Goal: Information Seeking & Learning: Learn about a topic

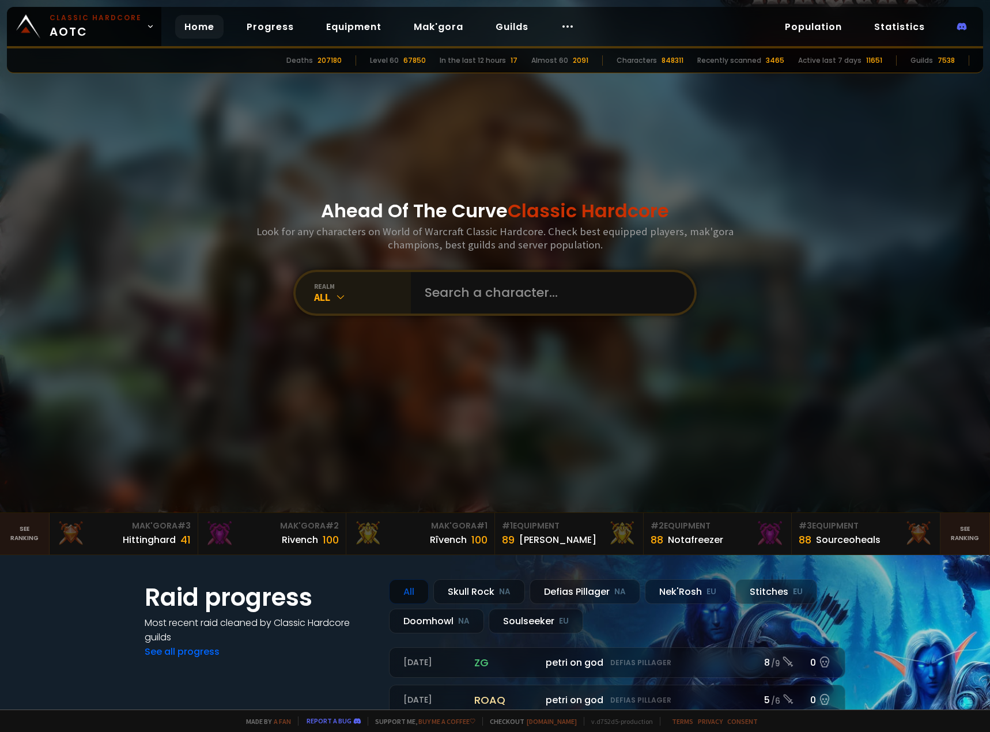
click at [335, 295] on icon at bounding box center [341, 297] width 12 height 12
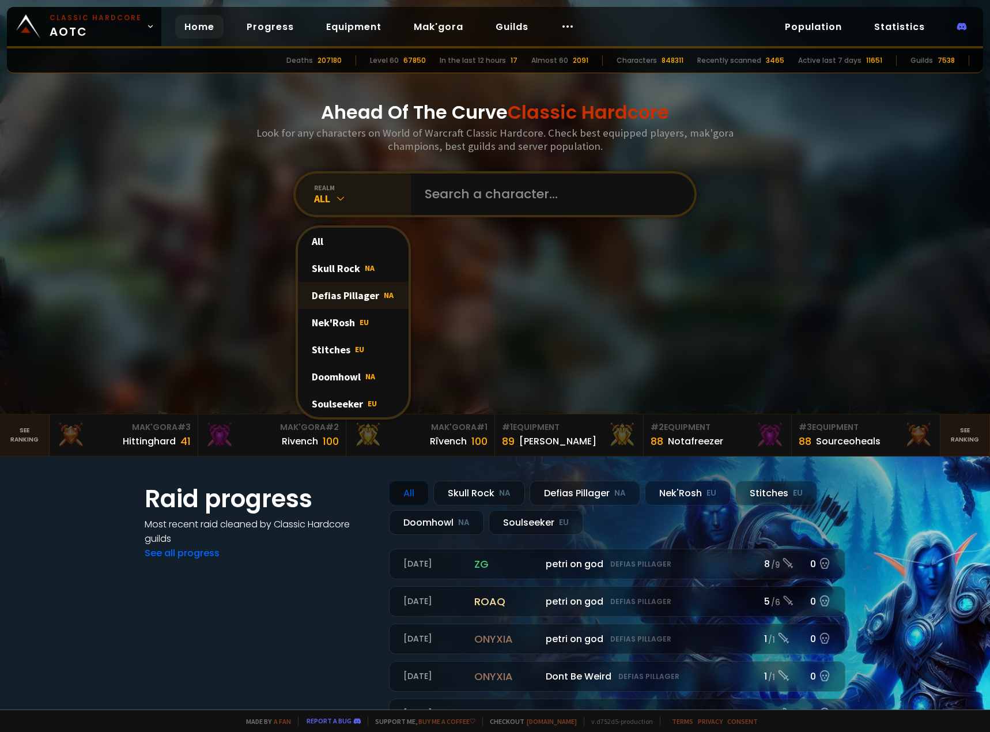
scroll to position [115, 0]
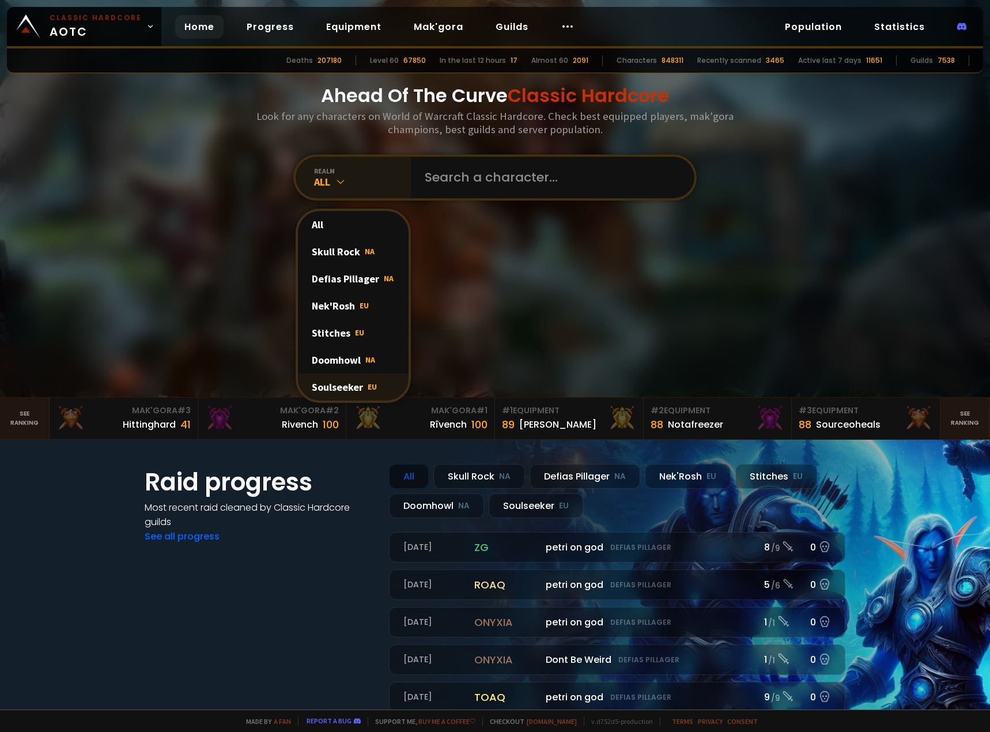
click at [355, 380] on div "Soulseeker EU" at bounding box center [353, 387] width 111 height 27
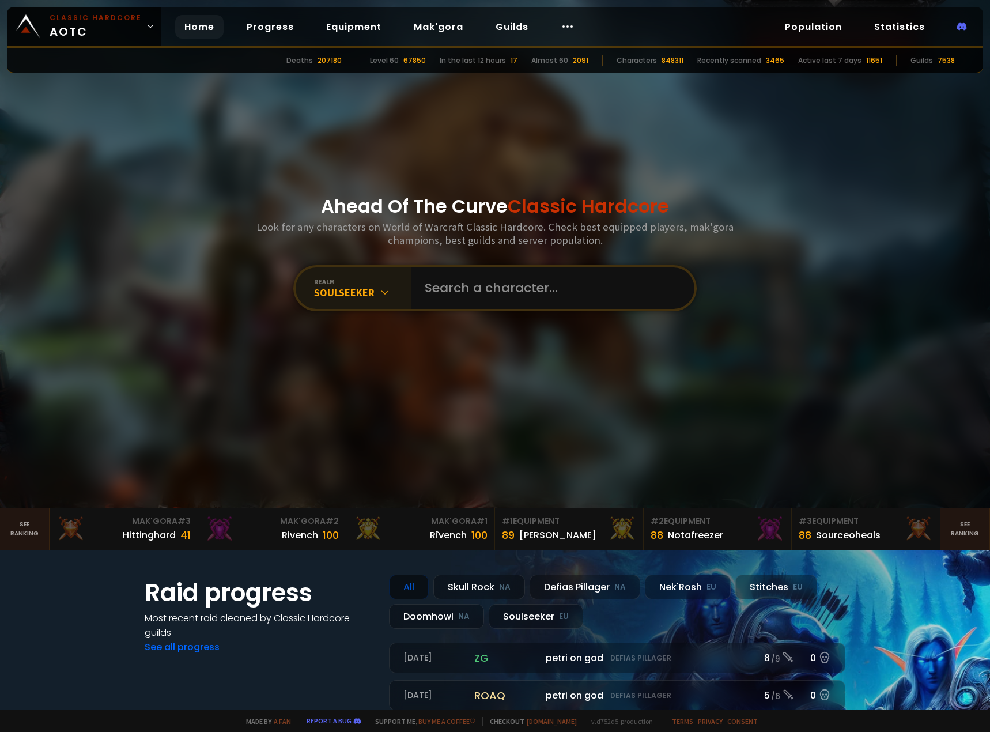
scroll to position [0, 0]
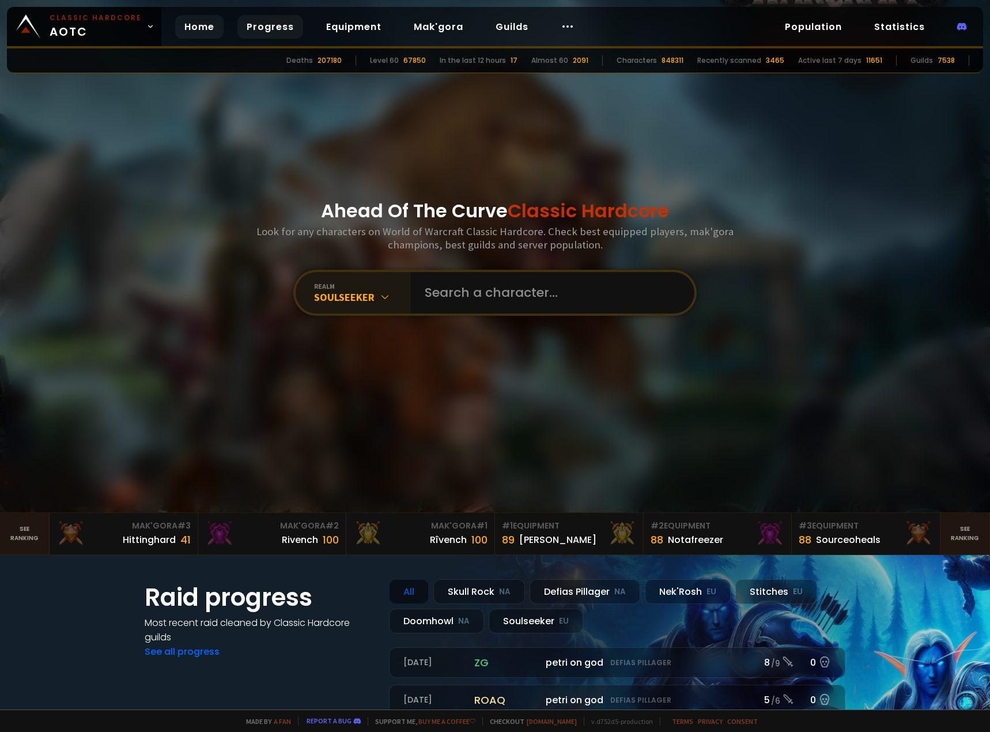
click at [265, 27] on link "Progress" at bounding box center [270, 27] width 66 height 24
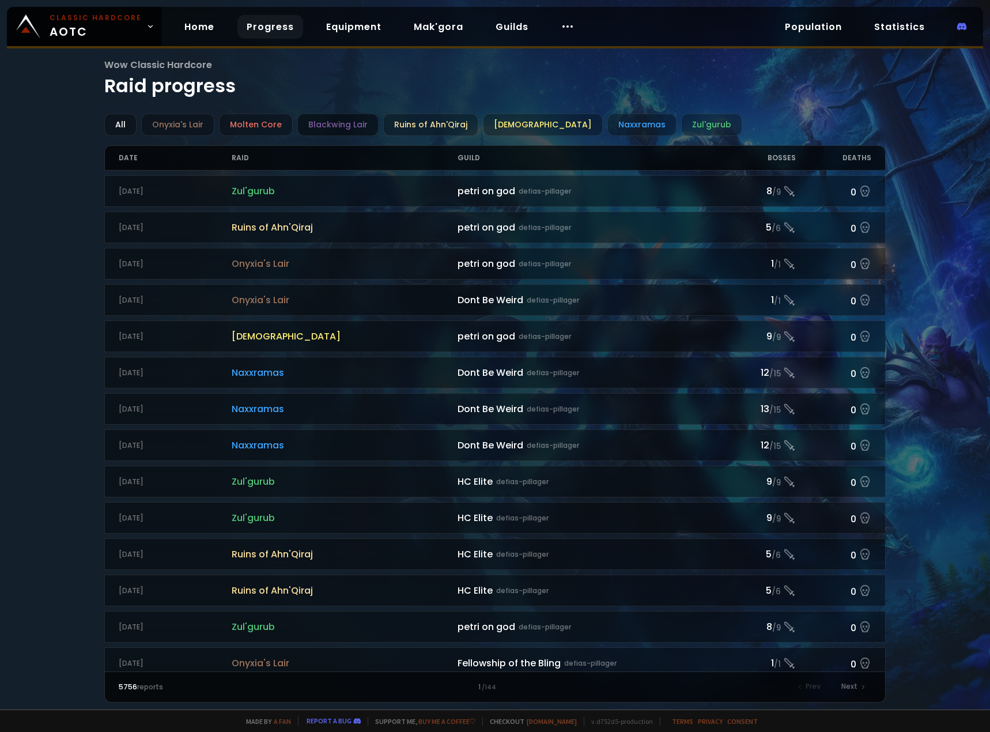
click at [337, 123] on div "Blackwing Lair" at bounding box center [337, 125] width 81 height 22
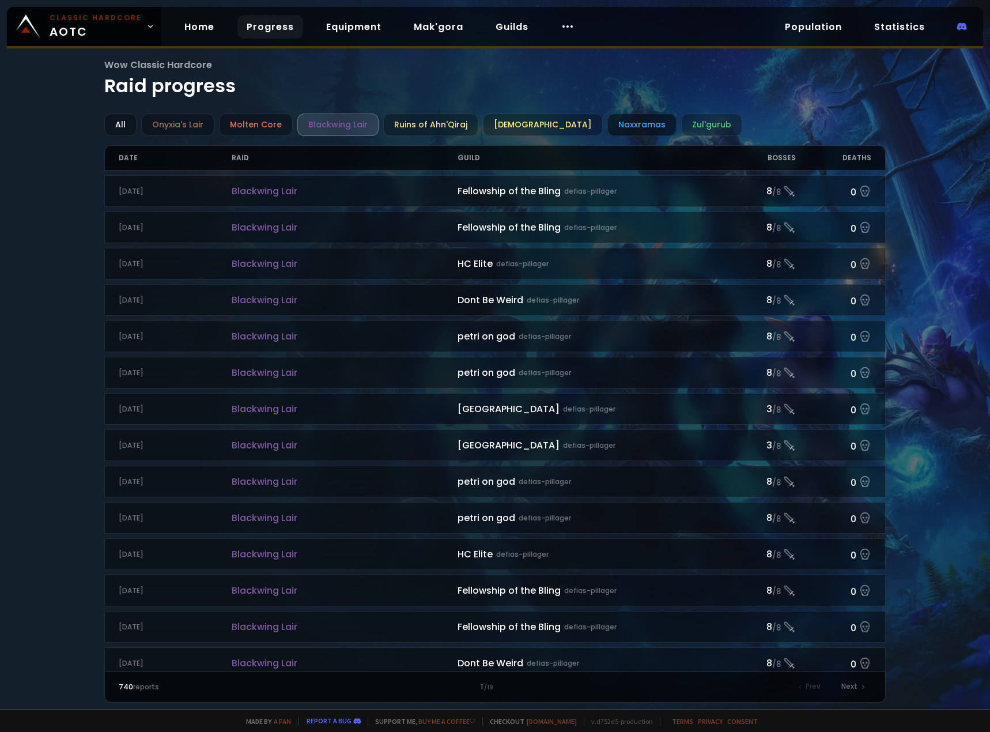
click at [608, 123] on div "Naxxramas" at bounding box center [642, 125] width 69 height 22
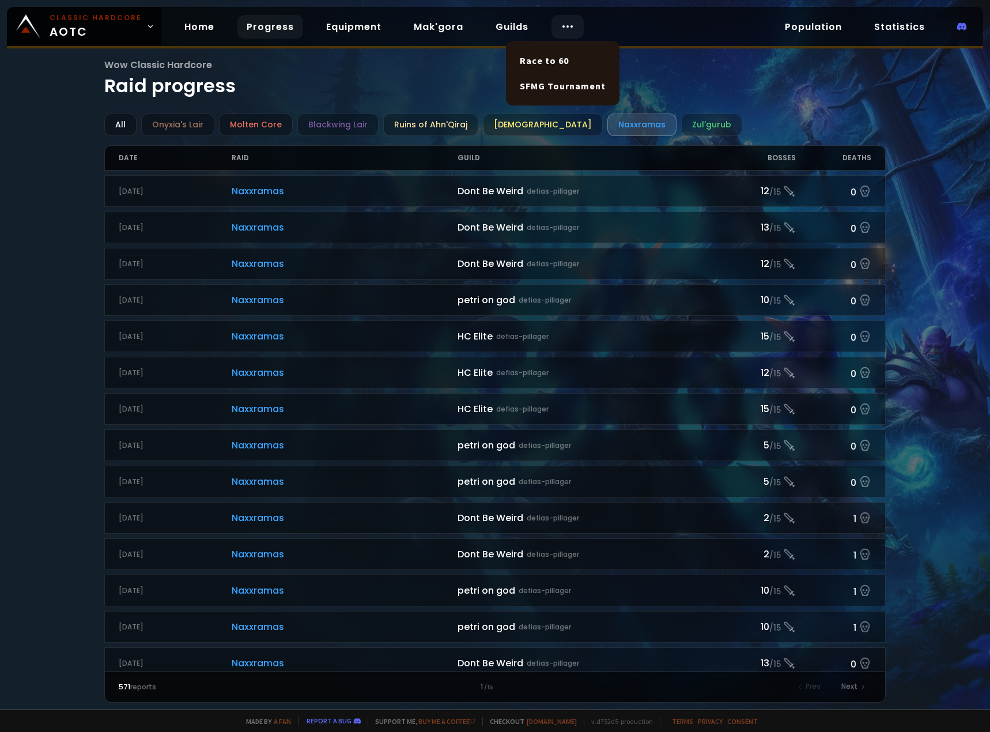
click at [552, 25] on div at bounding box center [568, 27] width 32 height 24
click at [363, 125] on div "Blackwing Lair" at bounding box center [337, 125] width 81 height 22
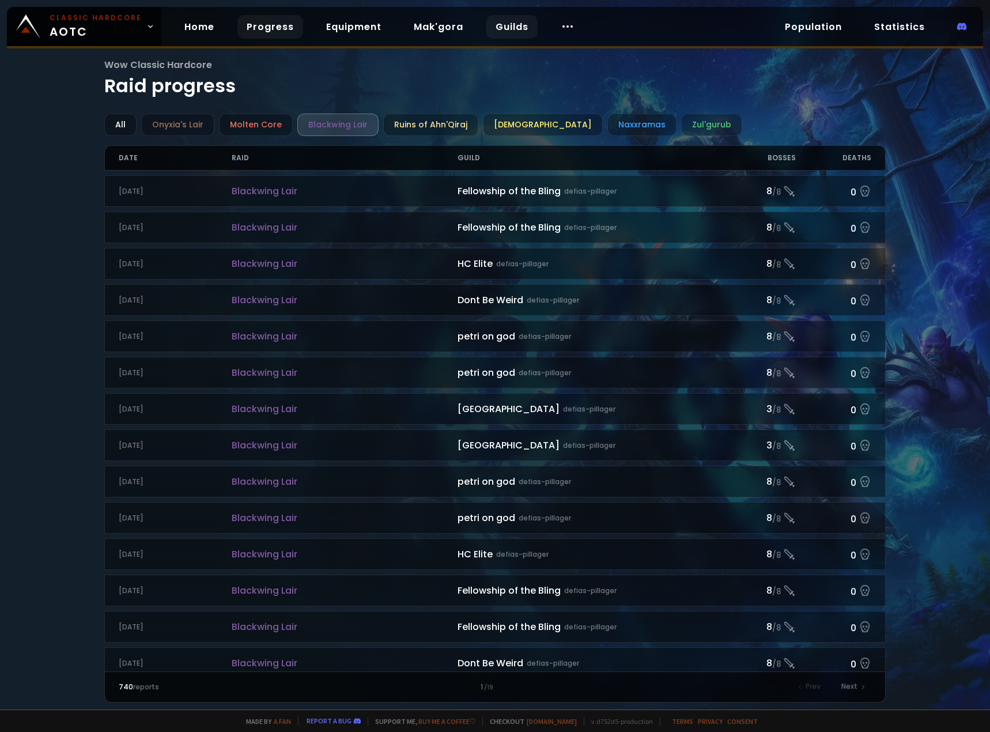
click at [513, 25] on link "Guilds" at bounding box center [512, 27] width 51 height 24
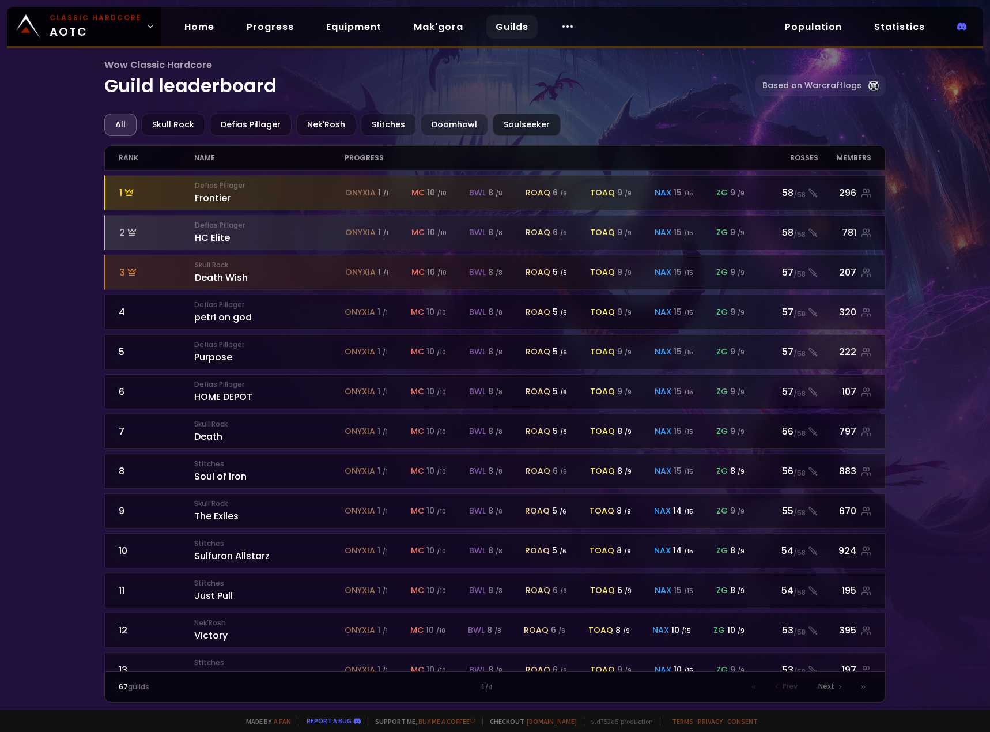
click at [508, 124] on div "Soulseeker" at bounding box center [527, 125] width 68 height 22
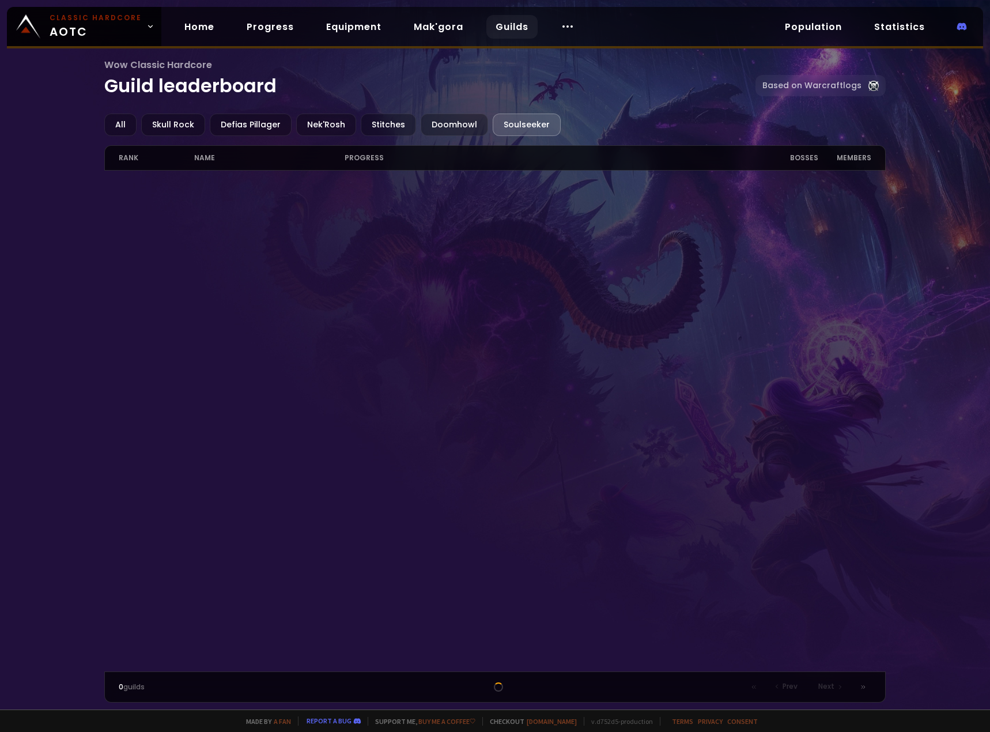
click at [429, 243] on div at bounding box center [494, 421] width 781 height 501
click at [501, 125] on div "Soulseeker" at bounding box center [527, 125] width 68 height 22
click at [501, 124] on div "Soulseeker" at bounding box center [527, 125] width 68 height 22
click at [501, 123] on div "Soulseeker" at bounding box center [527, 125] width 68 height 22
click at [541, 128] on div "Soulseeker" at bounding box center [527, 125] width 68 height 22
